Goal: Transaction & Acquisition: Purchase product/service

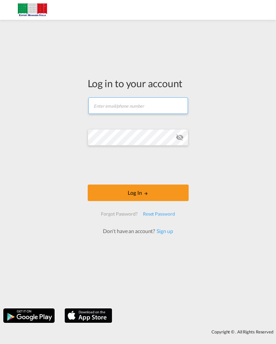
click at [153, 102] on input "text" at bounding box center [137, 105] width 99 height 17
click at [95, 104] on input "Seamond" at bounding box center [137, 105] width 99 height 17
click at [95, 100] on input "Seamond" at bounding box center [137, 105] width 99 height 17
click at [103, 102] on input "Seamond" at bounding box center [137, 105] width 99 height 17
type input "S"
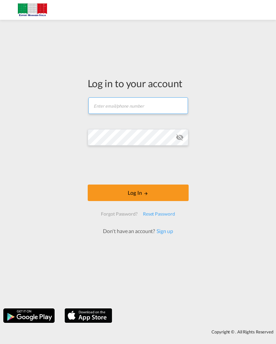
type input "S"
type input "[EMAIL_ADDRESS][DOMAIN_NAME]"
click at [145, 196] on md-icon "LOGIN" at bounding box center [145, 193] width 5 height 5
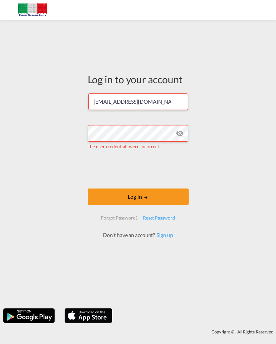
click at [182, 134] on md-icon "icon-eye-off" at bounding box center [179, 133] width 8 height 8
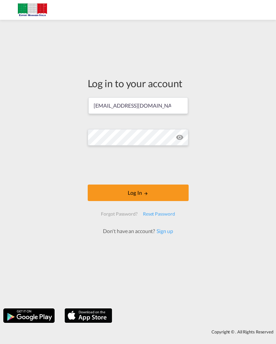
click at [127, 199] on button "Log In" at bounding box center [138, 193] width 101 height 17
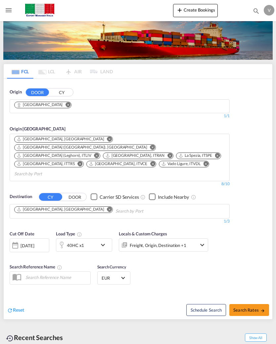
click at [247, 308] on span "Search Rates" at bounding box center [249, 310] width 32 height 5
type input "Ferrara to AEJEA / 15 Sep 2025"
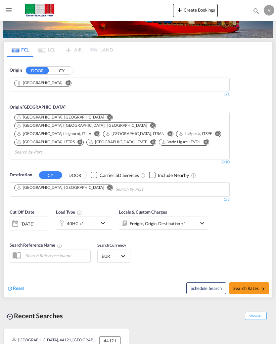
scroll to position [23, 0]
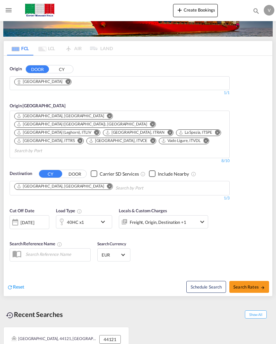
click at [245, 284] on span "Search Rates" at bounding box center [249, 286] width 32 height 5
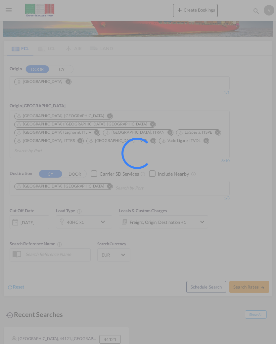
type input "Ferrara to AEJEA / 15 Sep 2025"
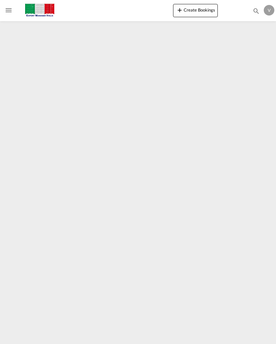
click at [15, 7] on div at bounding box center [8, 10] width 17 height 13
click at [11, 14] on md-icon "Toggle Mobile Navigation" at bounding box center [9, 10] width 8 height 8
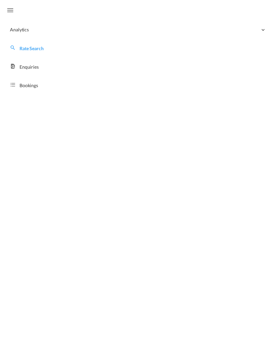
click at [49, 43] on link "Rate Search" at bounding box center [137, 48] width 265 height 16
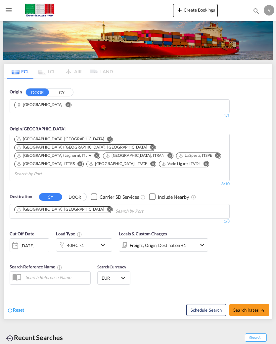
scroll to position [41, 0]
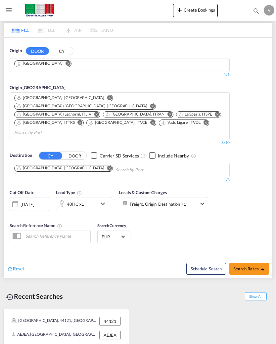
click at [265, 263] on button "Search Rates" at bounding box center [249, 269] width 40 height 12
type input "[GEOGRAPHIC_DATA] to [GEOGRAPHIC_DATA] / [DATE]"
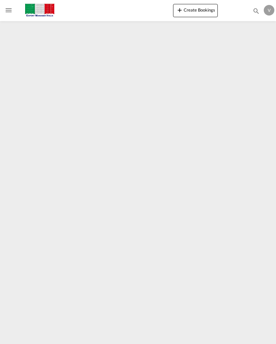
click at [0, 222] on html "Analytics Dashboard Rate Search Enquiries Bookings Analytics" at bounding box center [138, 172] width 276 height 344
click at [11, 7] on md-icon "Toggle Mobile Navigation" at bounding box center [9, 10] width 8 height 8
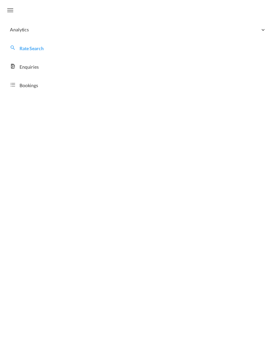
click at [25, 60] on link "Enquiries" at bounding box center [137, 67] width 265 height 16
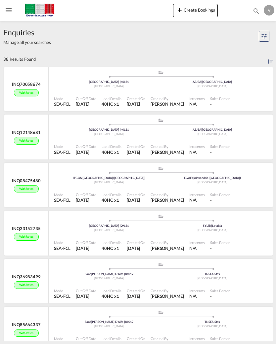
click at [8, 10] on md-icon "Toggle Mobile Navigation" at bounding box center [9, 10] width 8 height 8
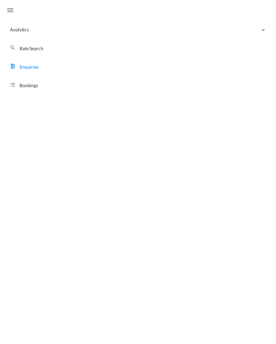
click at [28, 48] on span "Rate Search" at bounding box center [31, 49] width 24 height 6
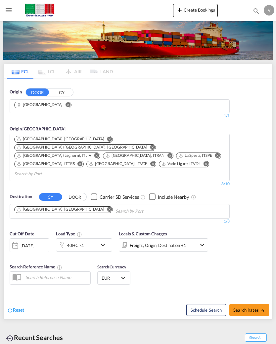
click at [26, 102] on div "[GEOGRAPHIC_DATA]" at bounding box center [40, 105] width 46 height 6
click at [65, 103] on md-icon "Remove" at bounding box center [67, 104] width 5 height 5
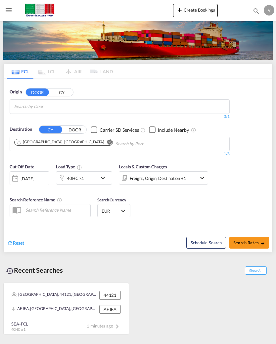
click at [28, 109] on input "Chips input." at bounding box center [45, 106] width 63 height 11
type input "[GEOGRAPHIC_DATA]"
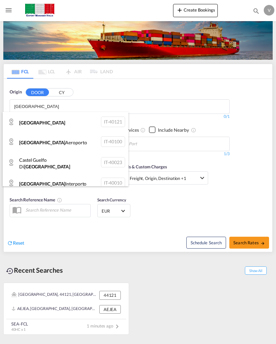
click at [23, 123] on div "[GEOGRAPHIC_DATA] IT-40121" at bounding box center [66, 122] width 126 height 20
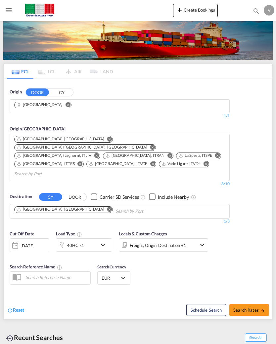
click at [102, 207] on button "Remove" at bounding box center [107, 210] width 10 height 7
click at [46, 206] on input "Chips input." at bounding box center [45, 211] width 63 height 11
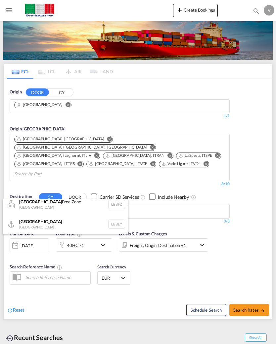
scroll to position [5, 0]
type input "[GEOGRAPHIC_DATA]"
click at [22, 223] on div "Beirut [GEOGRAPHIC_DATA] LBBEY" at bounding box center [66, 224] width 126 height 20
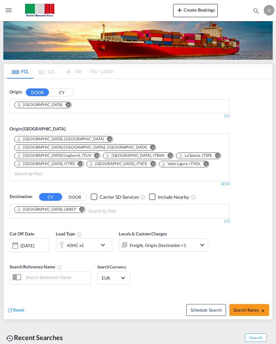
scroll to position [0, 0]
click at [250, 308] on span "Search Rates" at bounding box center [249, 310] width 32 height 5
type input "Bologna to LBBEY / [DATE]"
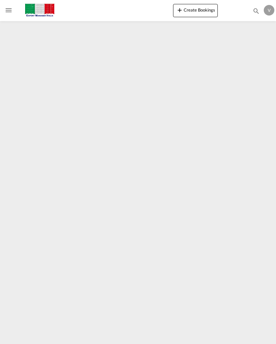
click at [268, 7] on div "V" at bounding box center [268, 10] width 11 height 11
click at [122, 198] on md-backdrop at bounding box center [138, 172] width 276 height 344
